Goal: Task Accomplishment & Management: Manage account settings

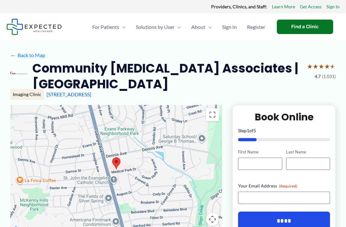
click at [230, 25] on span "Sign In" at bounding box center [229, 27] width 15 height 22
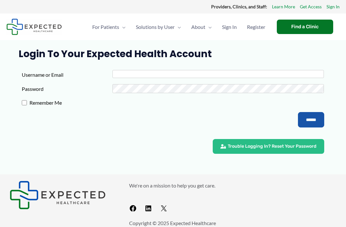
click at [195, 74] on input "Username or Email" at bounding box center [218, 74] width 211 height 8
click at [189, 74] on input "**********" at bounding box center [218, 74] width 211 height 8
type input "*"
